Goal: Transaction & Acquisition: Purchase product/service

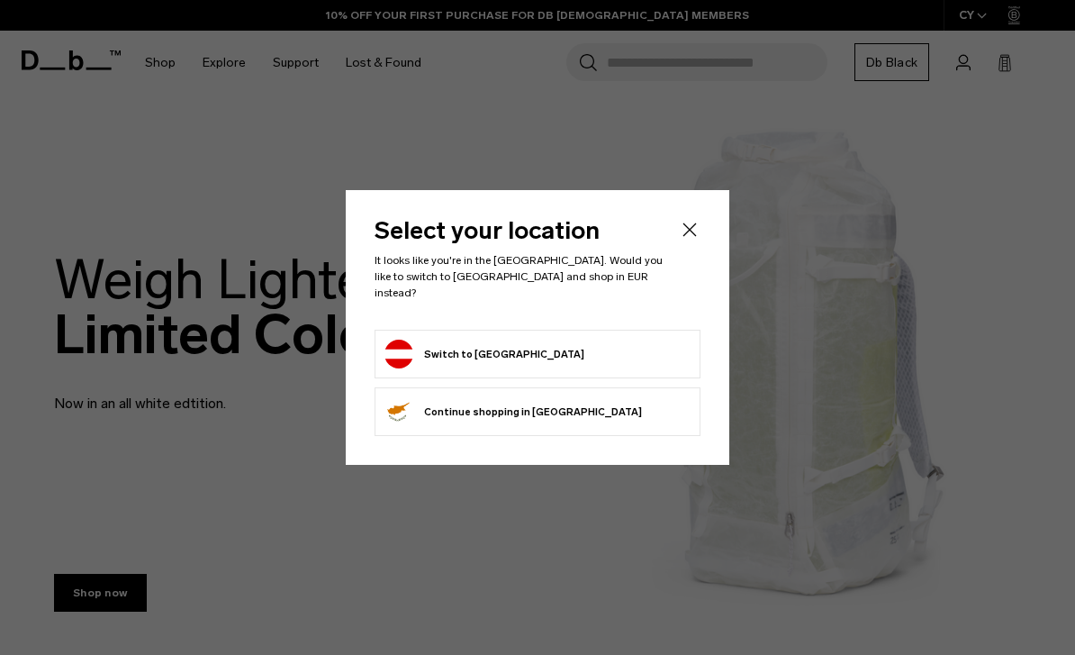
click at [643, 348] on form "Switch to Austria" at bounding box center [537, 353] width 306 height 29
click at [639, 350] on form "Switch to Austria" at bounding box center [537, 353] width 306 height 29
click at [482, 348] on button "Switch to Austria" at bounding box center [484, 353] width 200 height 29
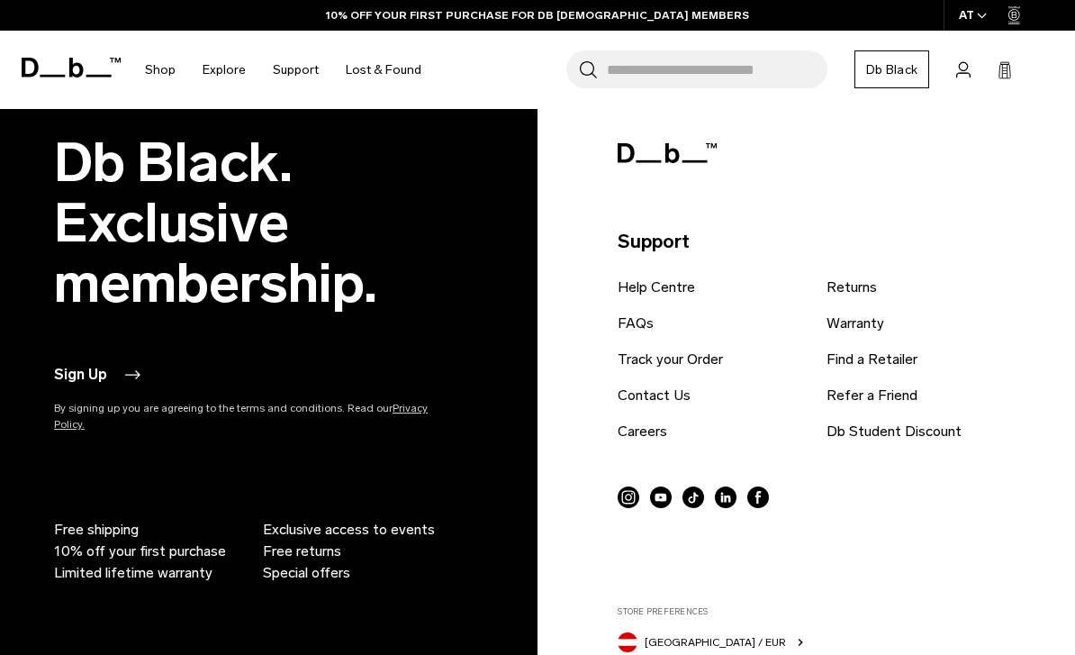
scroll to position [2487, 0]
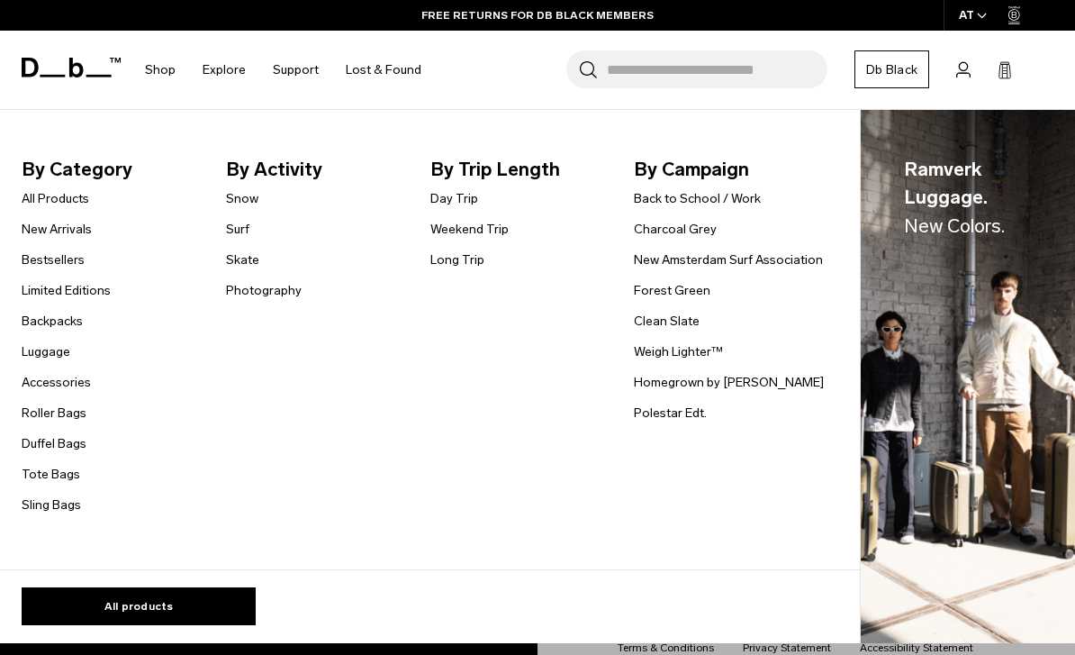
click at [49, 472] on link "Tote Bags" at bounding box center [51, 474] width 59 height 19
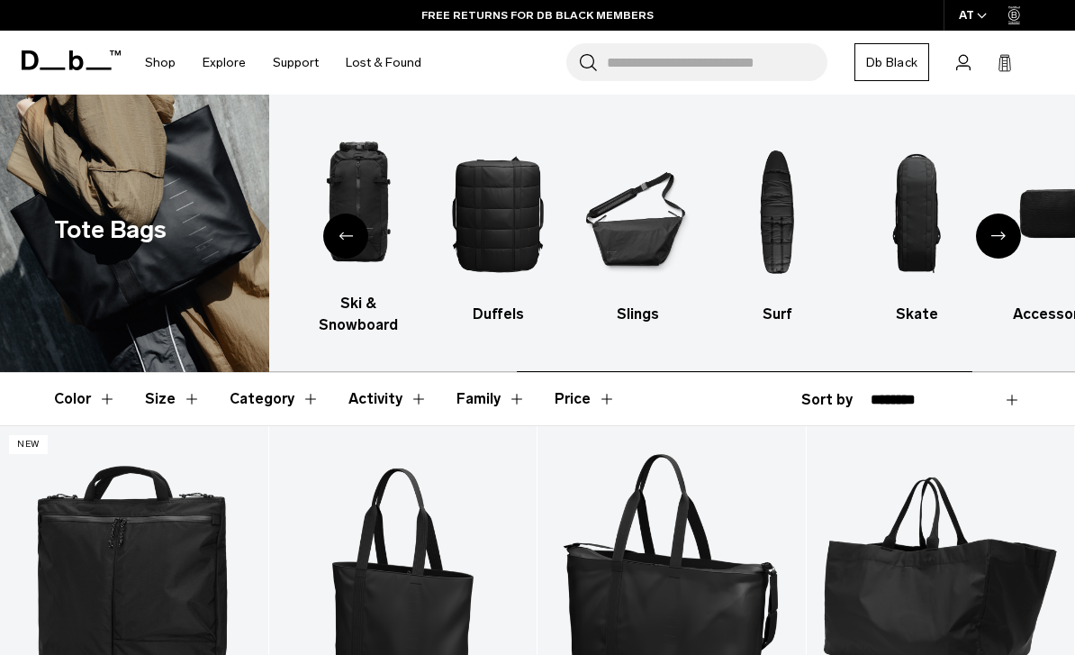
click at [656, 213] on img "6 / 10" at bounding box center [637, 213] width 108 height 162
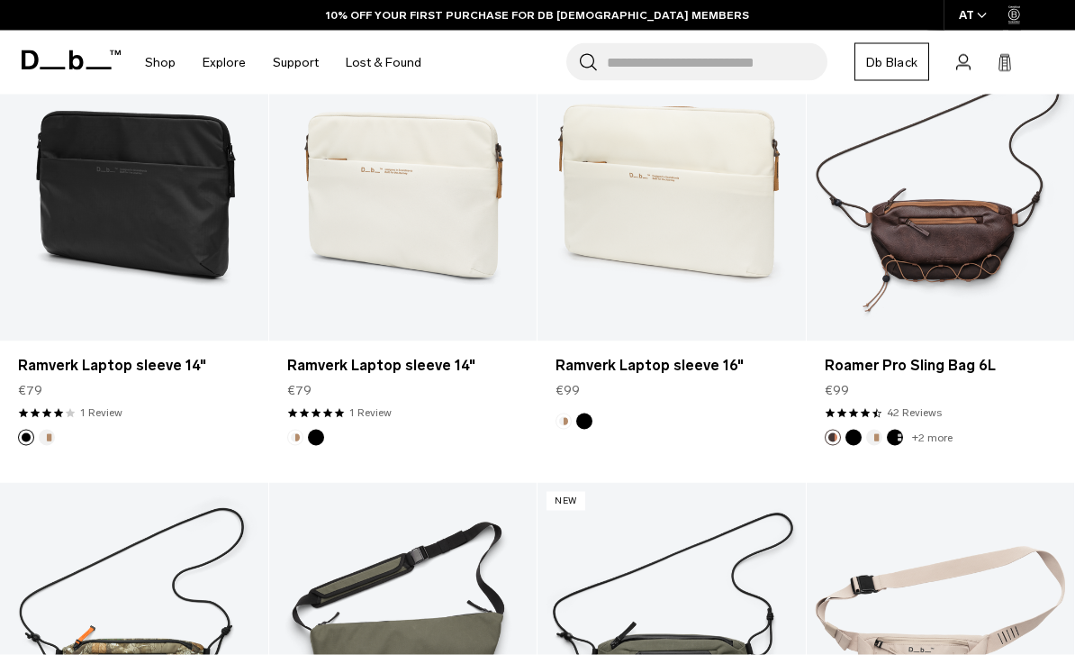
scroll to position [2153, 0]
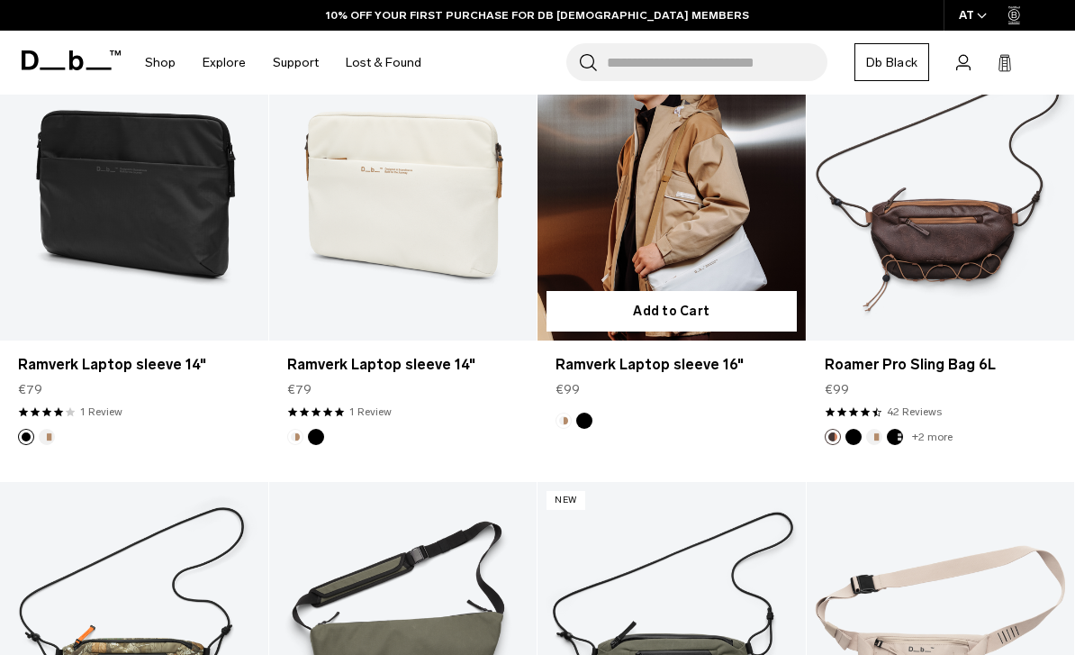
click at [754, 245] on link "Ramverk Laptop sleeve 16" at bounding box center [671, 192] width 268 height 298
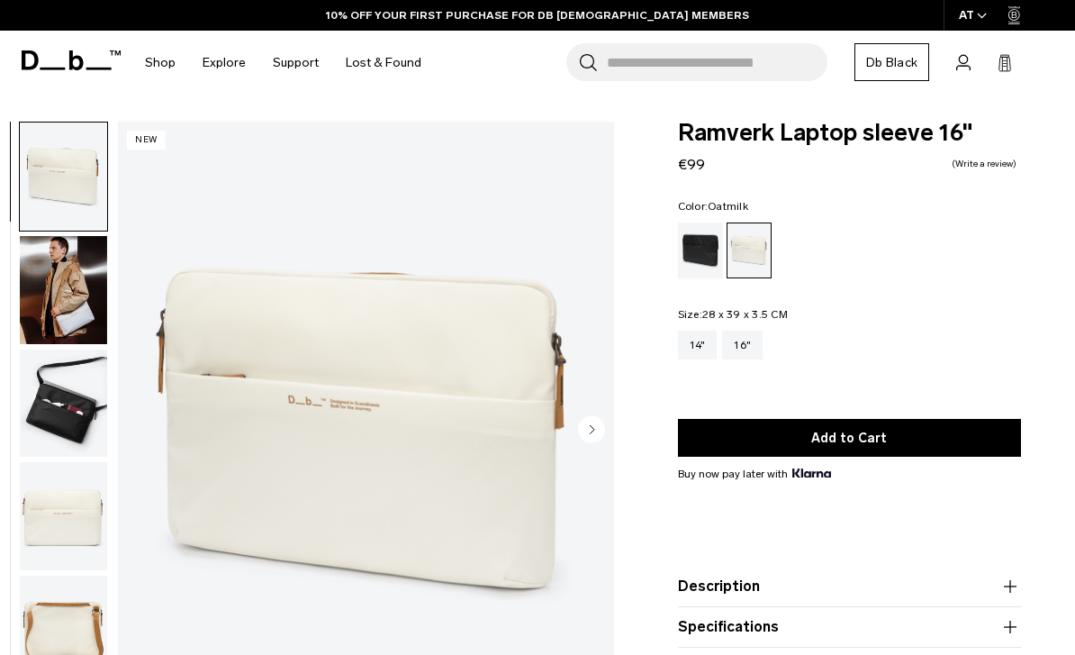
click at [56, 411] on img "button" at bounding box center [63, 403] width 87 height 108
